Goal: Information Seeking & Learning: Find specific fact

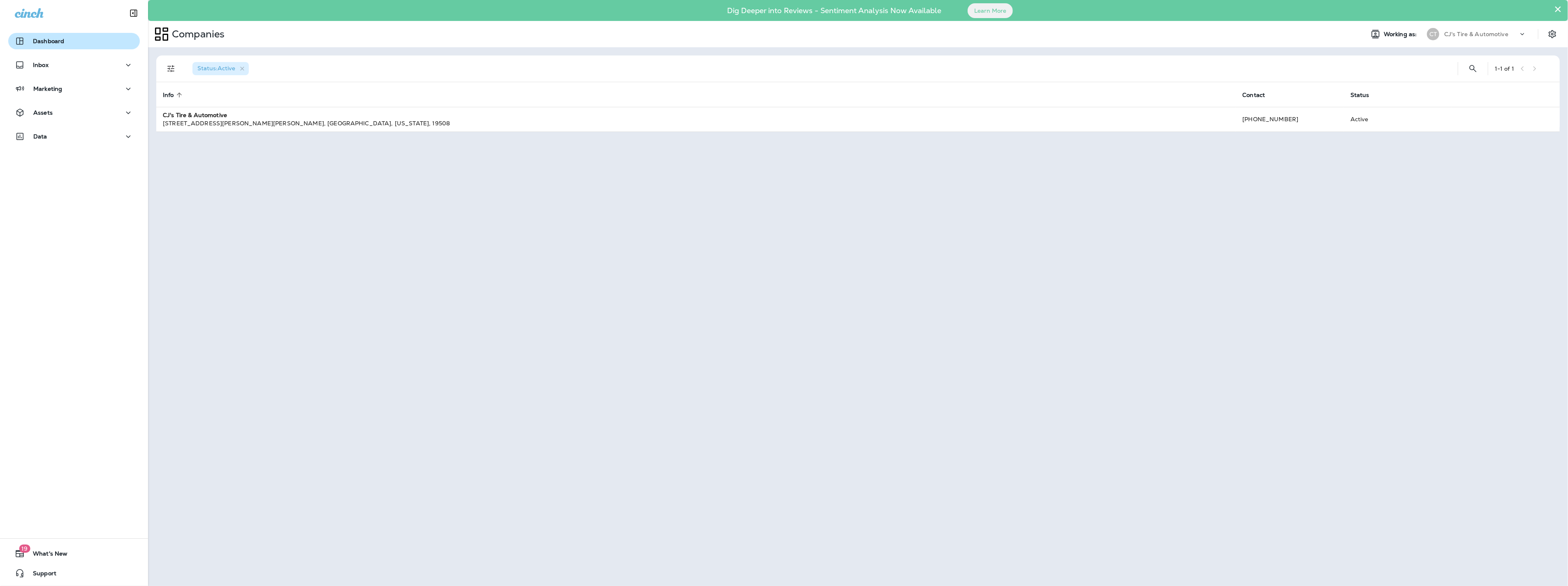
click at [66, 44] on div "Dashboard" at bounding box center [74, 41] width 118 height 10
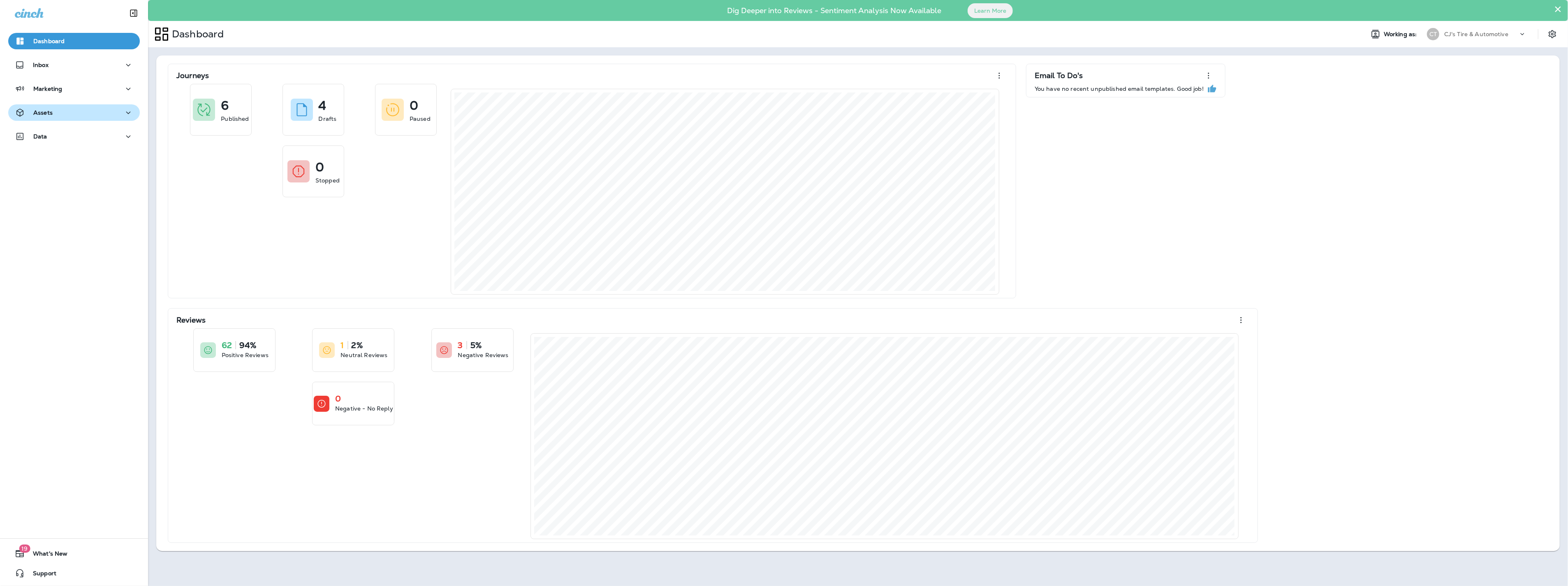
click at [79, 115] on div "Assets" at bounding box center [74, 112] width 118 height 10
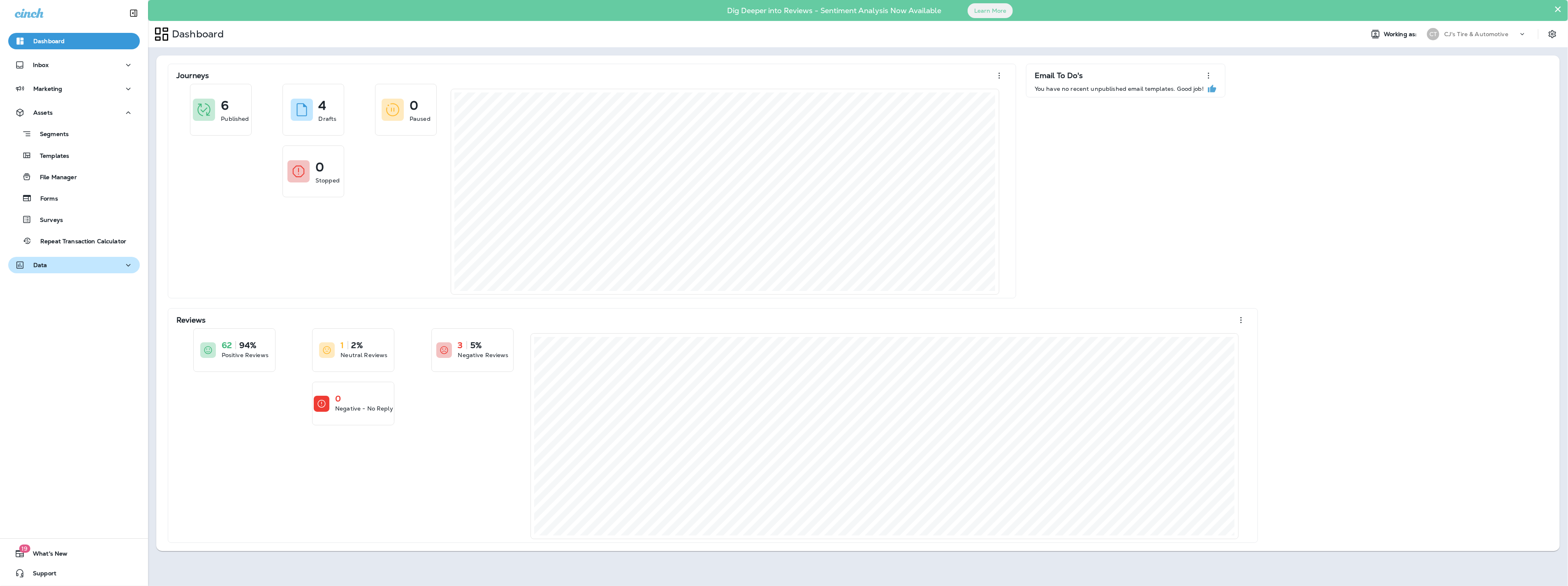
click at [61, 270] on button "Data" at bounding box center [74, 265] width 132 height 17
click at [59, 305] on p "Customers" at bounding box center [51, 308] width 39 height 8
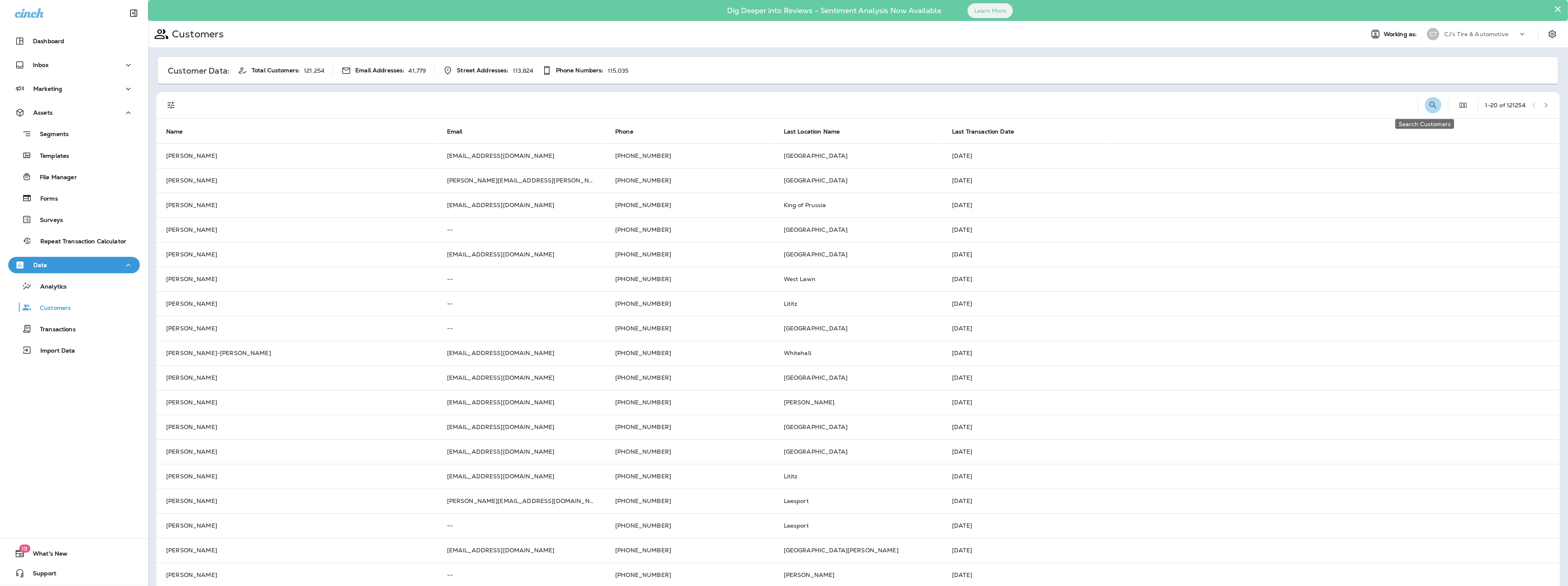
click at [1428, 109] on icon "Search Customers" at bounding box center [1433, 105] width 10 height 10
type input "*****"
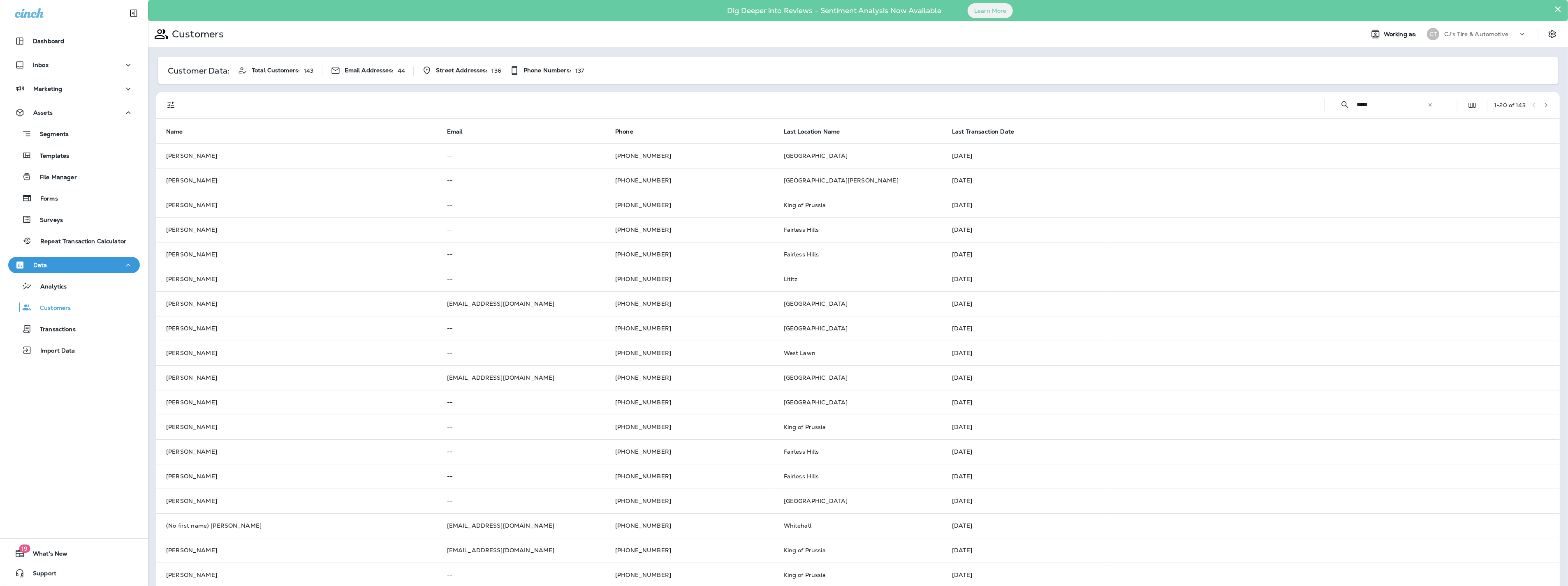
click at [1427, 107] on icon at bounding box center [1430, 105] width 6 height 6
click at [1412, 106] on input "text" at bounding box center [1399, 105] width 85 height 22
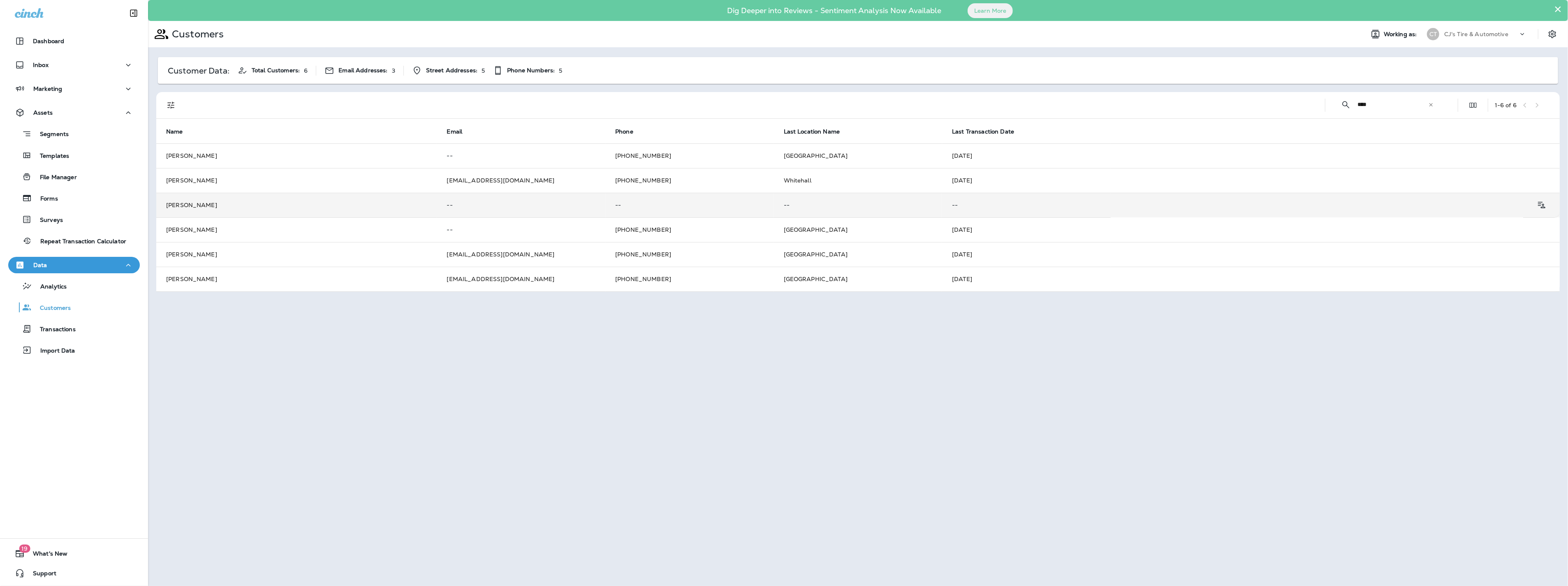
type input "****"
click at [378, 205] on td "[PERSON_NAME]" at bounding box center [297, 205] width 281 height 25
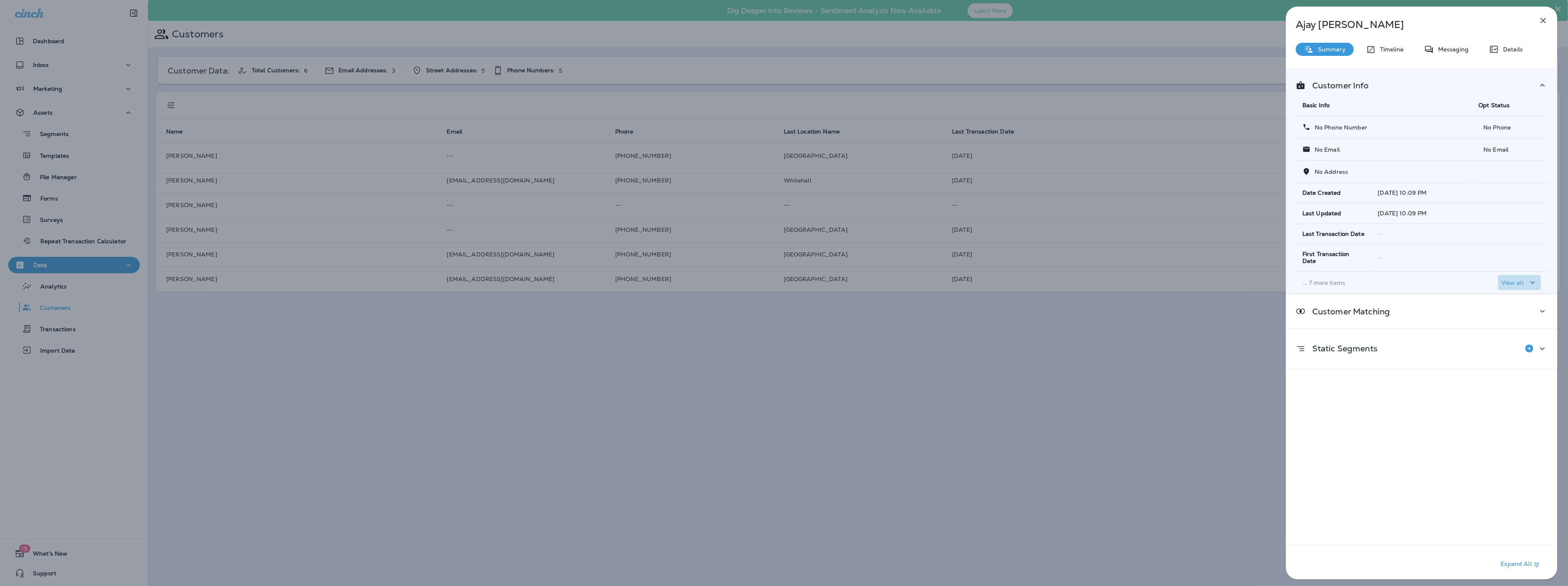
click at [1511, 280] on p "View all" at bounding box center [1512, 283] width 22 height 7
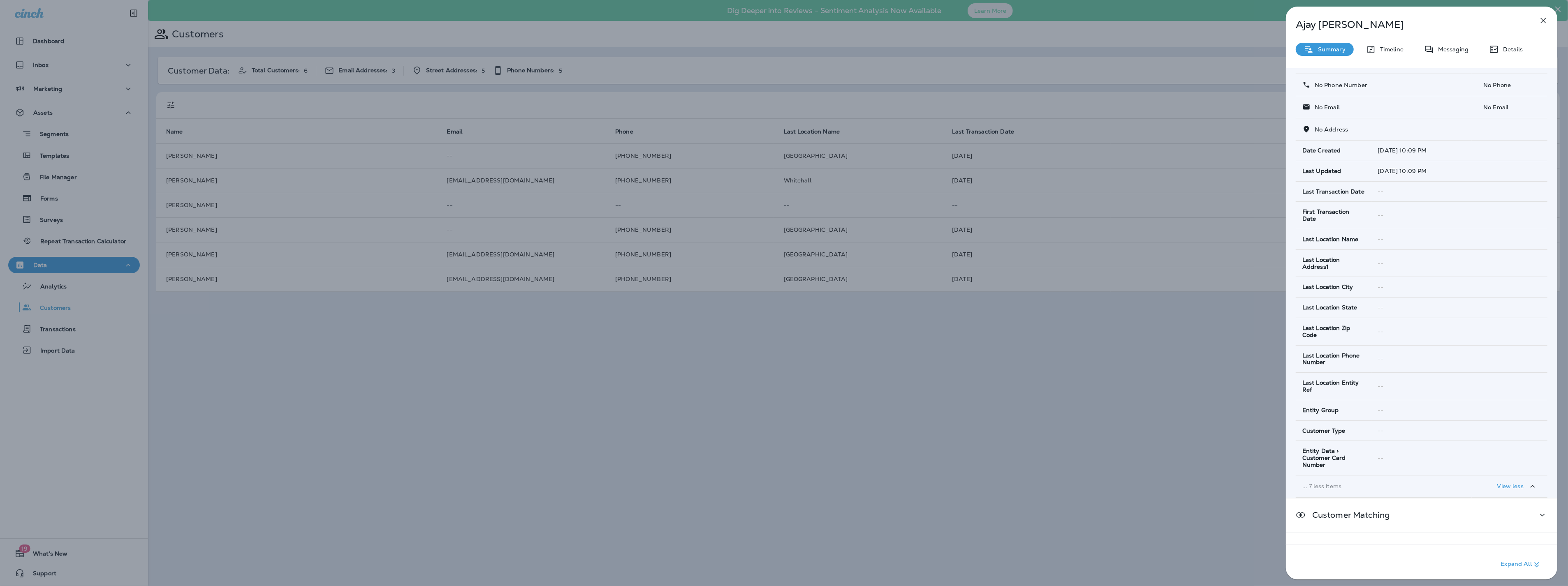
scroll to position [71, 0]
click at [1489, 484] on div "Customer Matching" at bounding box center [1421, 487] width 251 height 10
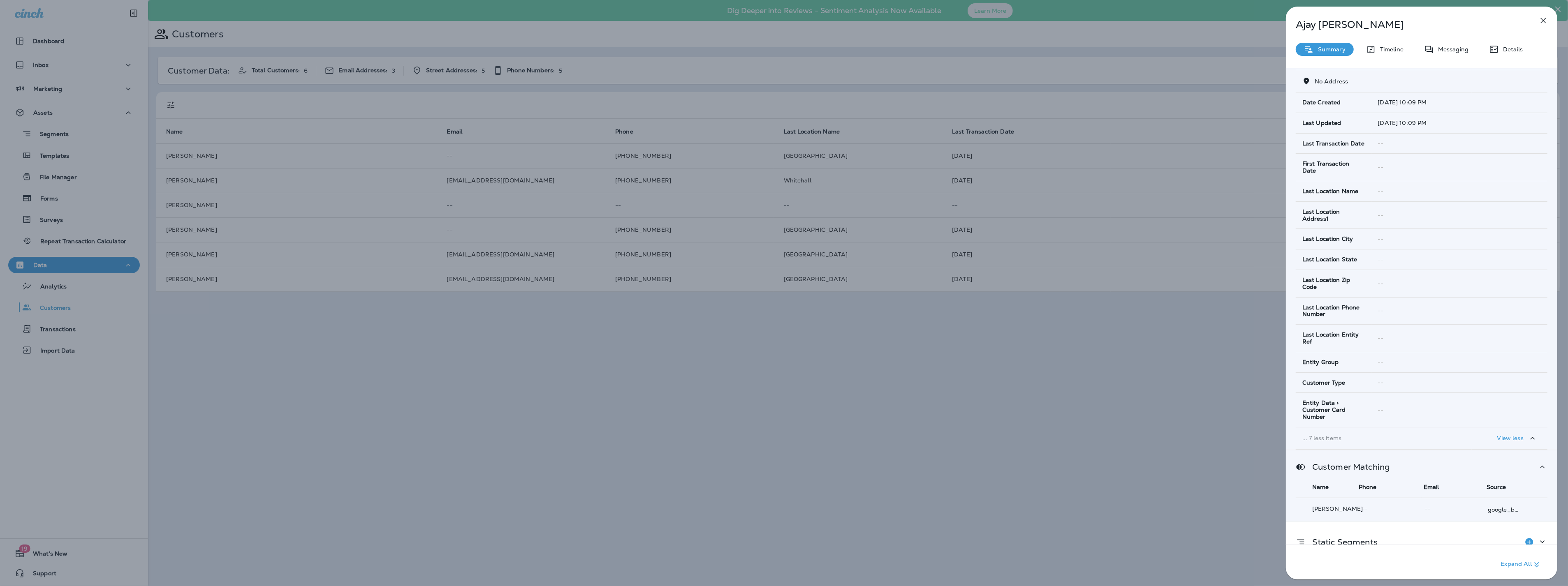
scroll to position [109, 0]
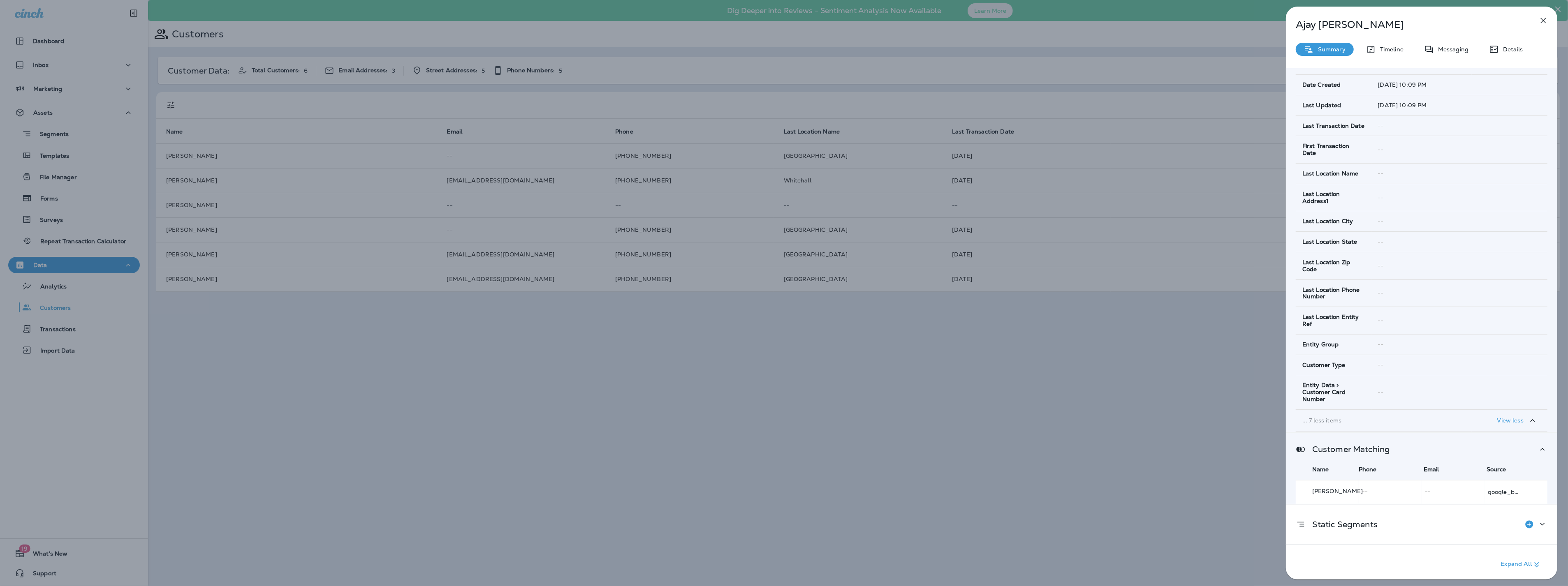
click at [1448, 492] on span "--" at bounding box center [1456, 491] width 62 height 8
click at [1499, 495] on p "google_business" at bounding box center [1505, 492] width 33 height 7
click at [1545, 22] on icon "button" at bounding box center [1543, 21] width 10 height 10
